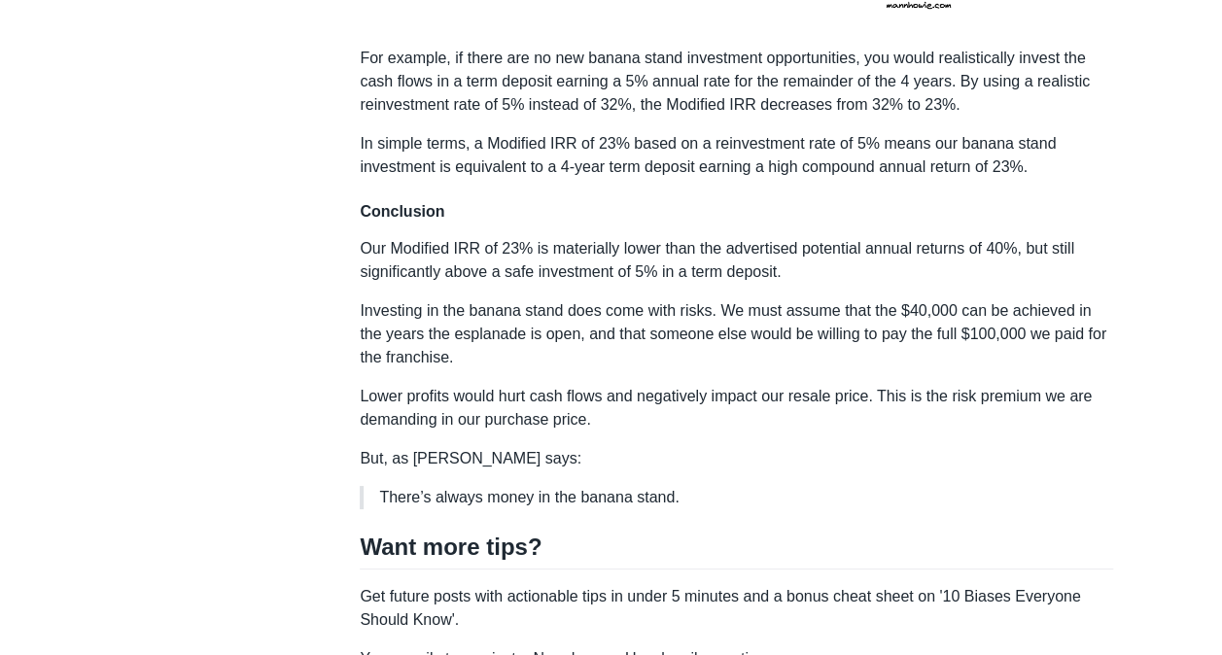
scroll to position [3454, 0]
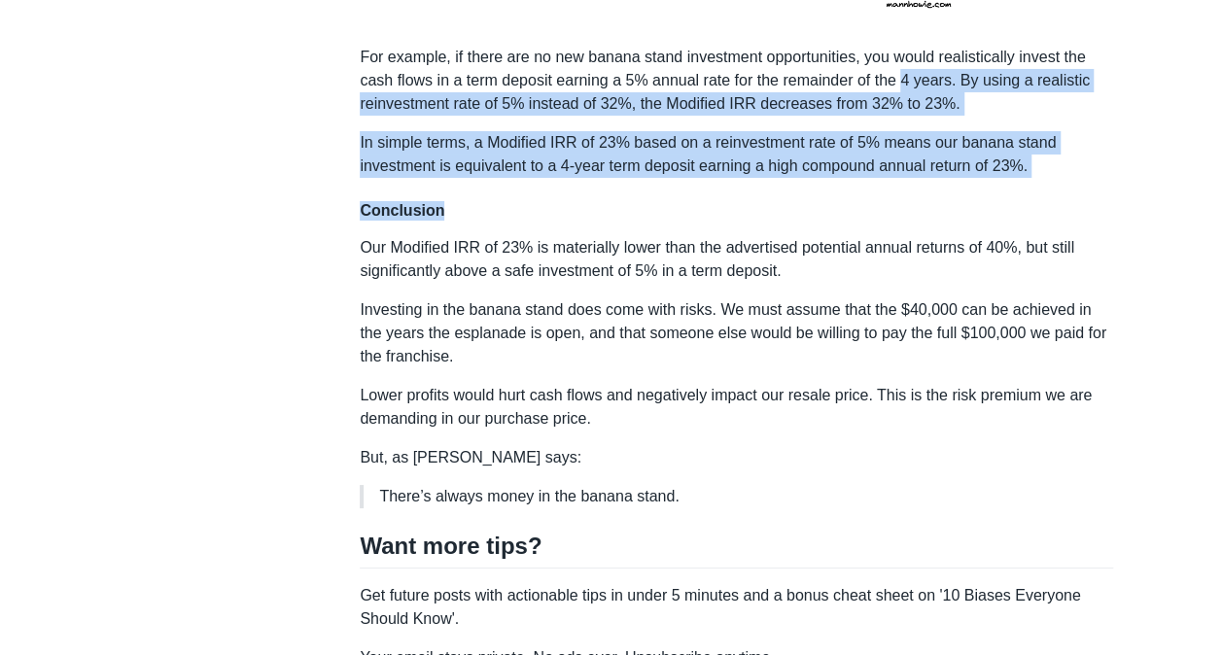
drag, startPoint x: 902, startPoint y: 52, endPoint x: 939, endPoint y: 170, distance: 124.3
click at [939, 201] on h4 "Conclusion" at bounding box center [737, 210] width 754 height 19
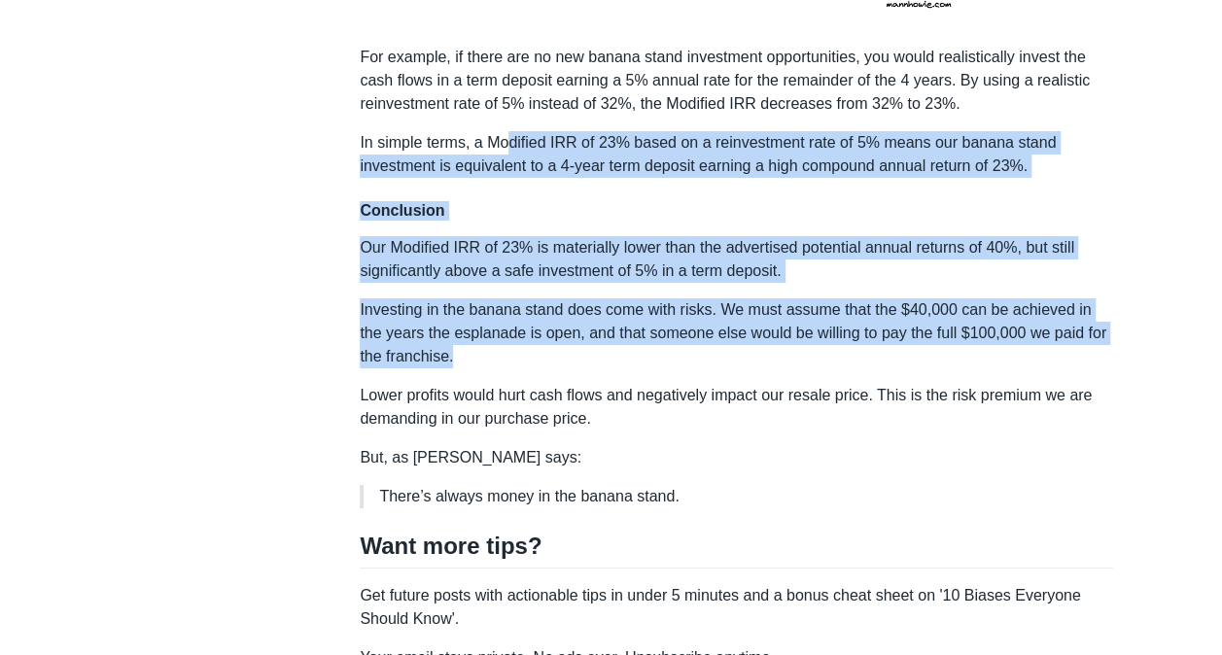
drag, startPoint x: 511, startPoint y: 109, endPoint x: 665, endPoint y: 323, distance: 264.0
click at [665, 323] on p "Investing in the banana stand does come with risks. We must assume that the $40…" at bounding box center [737, 334] width 754 height 70
drag, startPoint x: 665, startPoint y: 323, endPoint x: 788, endPoint y: 239, distance: 148.3
click at [788, 239] on p "Our Modified IRR of 23% is materially lower than the advertised potential annua…" at bounding box center [737, 259] width 754 height 47
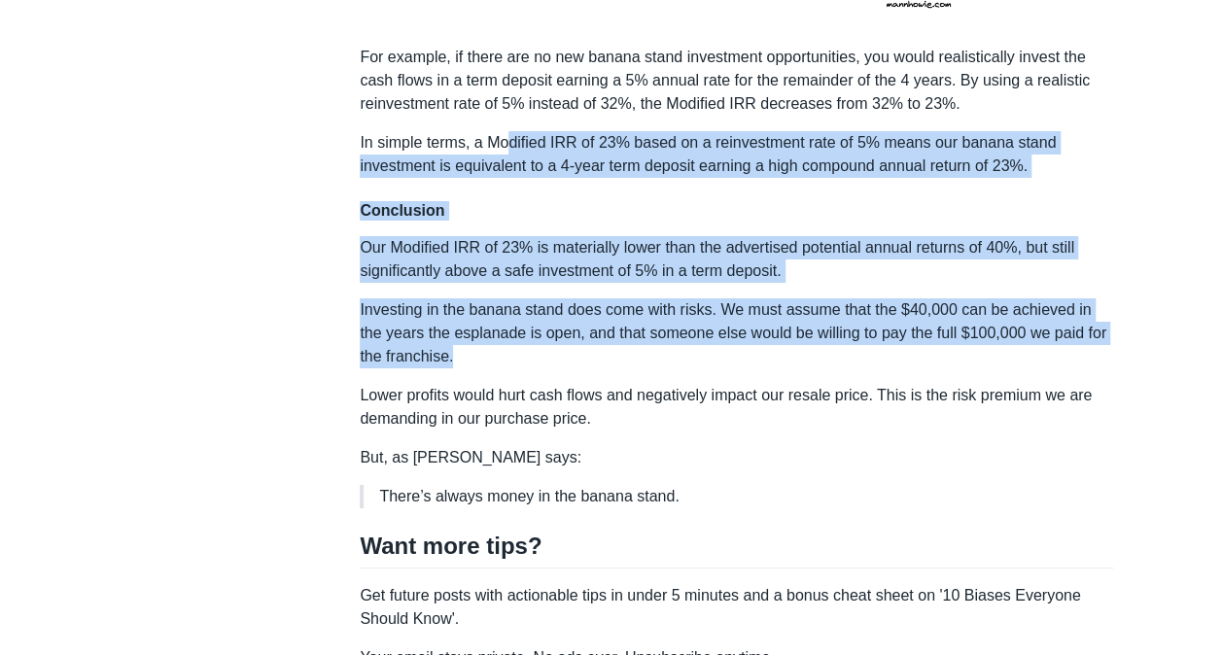
click at [788, 239] on p "Our Modified IRR of 23% is materially lower than the advertised potential annua…" at bounding box center [737, 259] width 754 height 47
click at [366, 237] on p "Our Modified IRR of 23% is materially lower than the advertised potential annua…" at bounding box center [737, 259] width 754 height 47
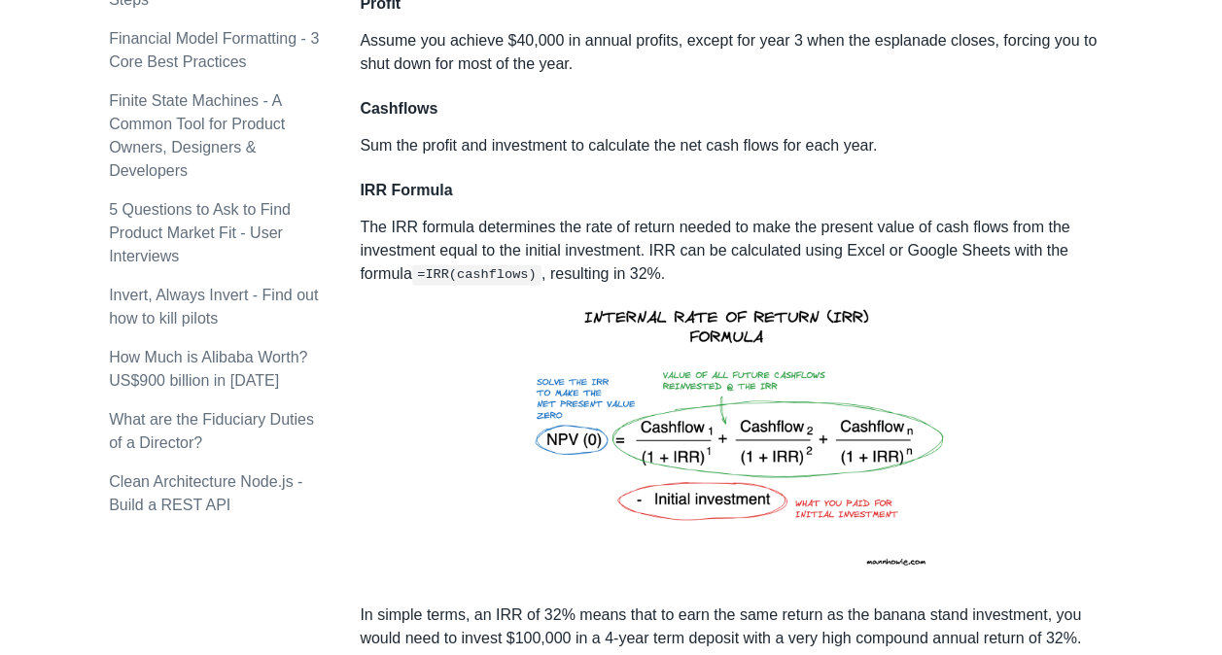
scroll to position [2324, 0]
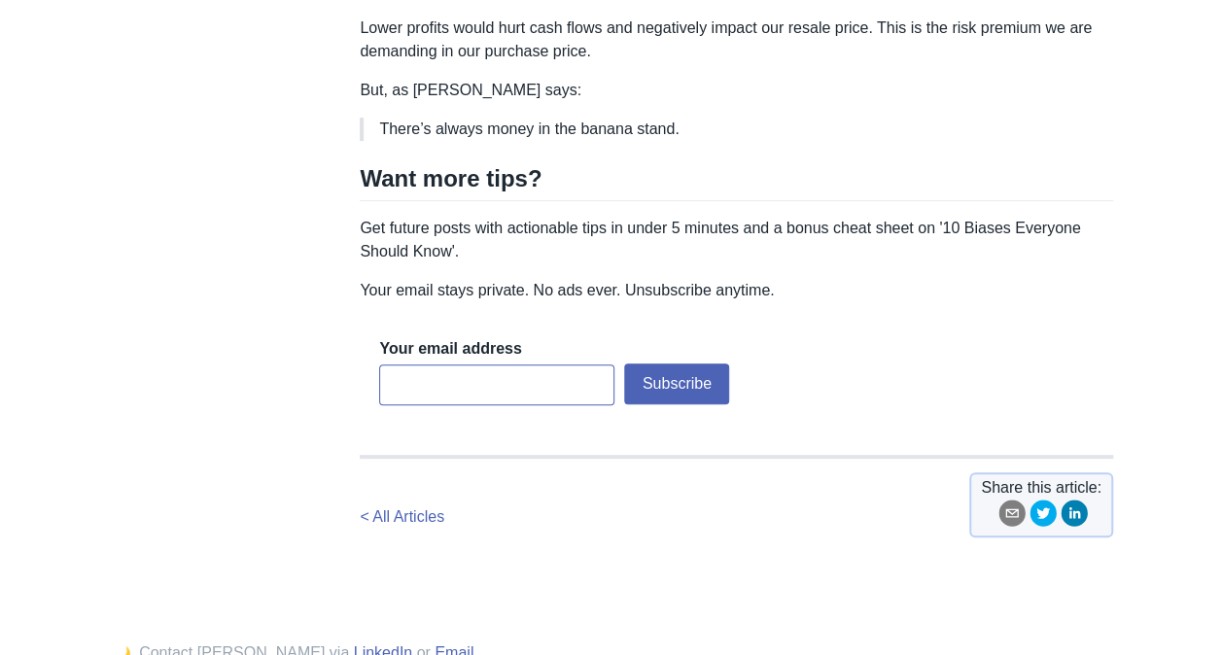
scroll to position [3899, 0]
